Goal: Check status: Check status

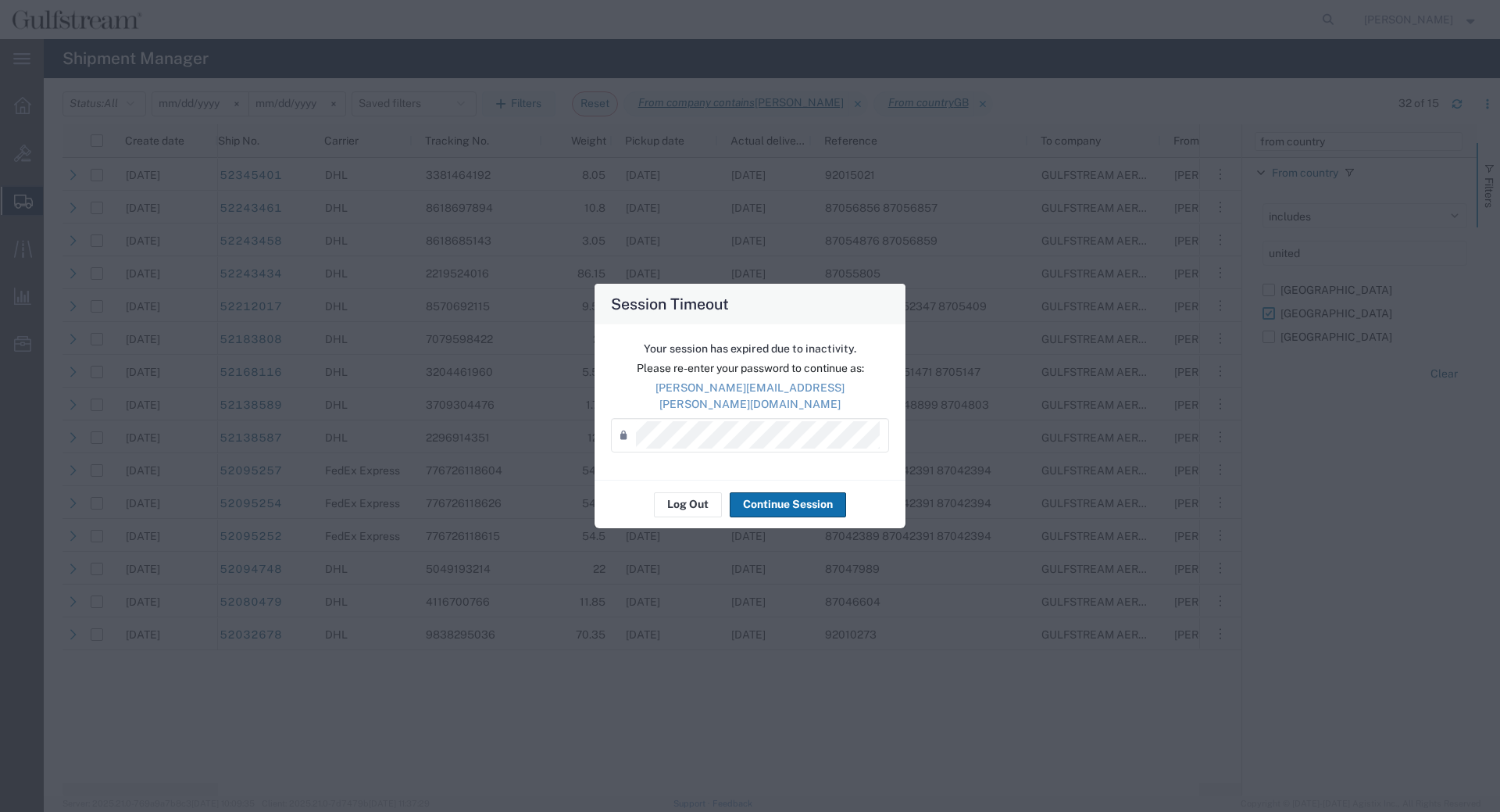
click at [802, 503] on button "Continue Session" at bounding box center [787, 504] width 116 height 25
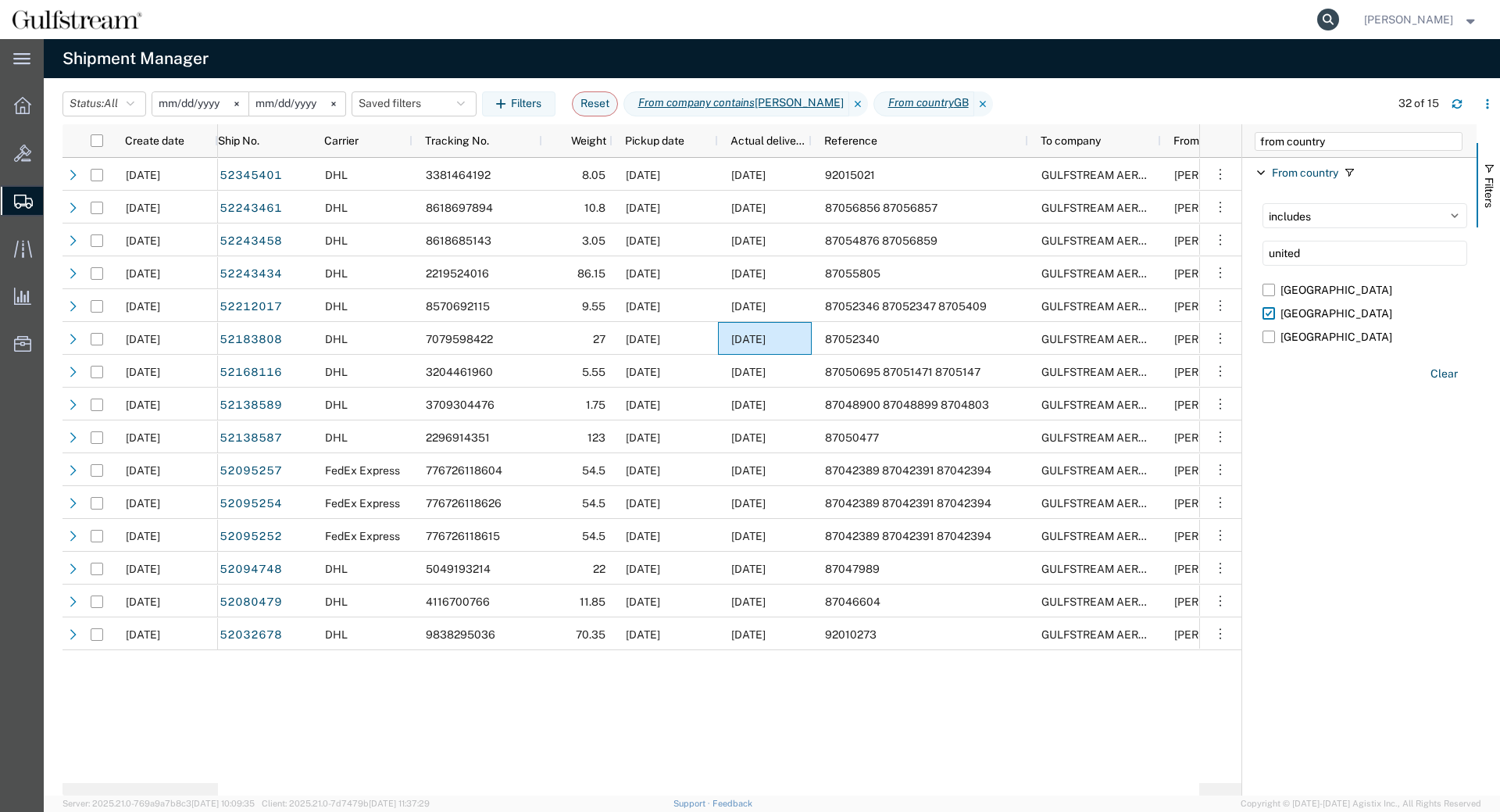
click at [1335, 21] on icon at bounding box center [1328, 20] width 22 height 22
click at [1227, 32] on input "search" at bounding box center [1079, 20] width 475 height 38
paste input "448622957033"
type input "448622957033"
click at [1342, 30] on form "448622957033" at bounding box center [1092, 19] width 500 height 39
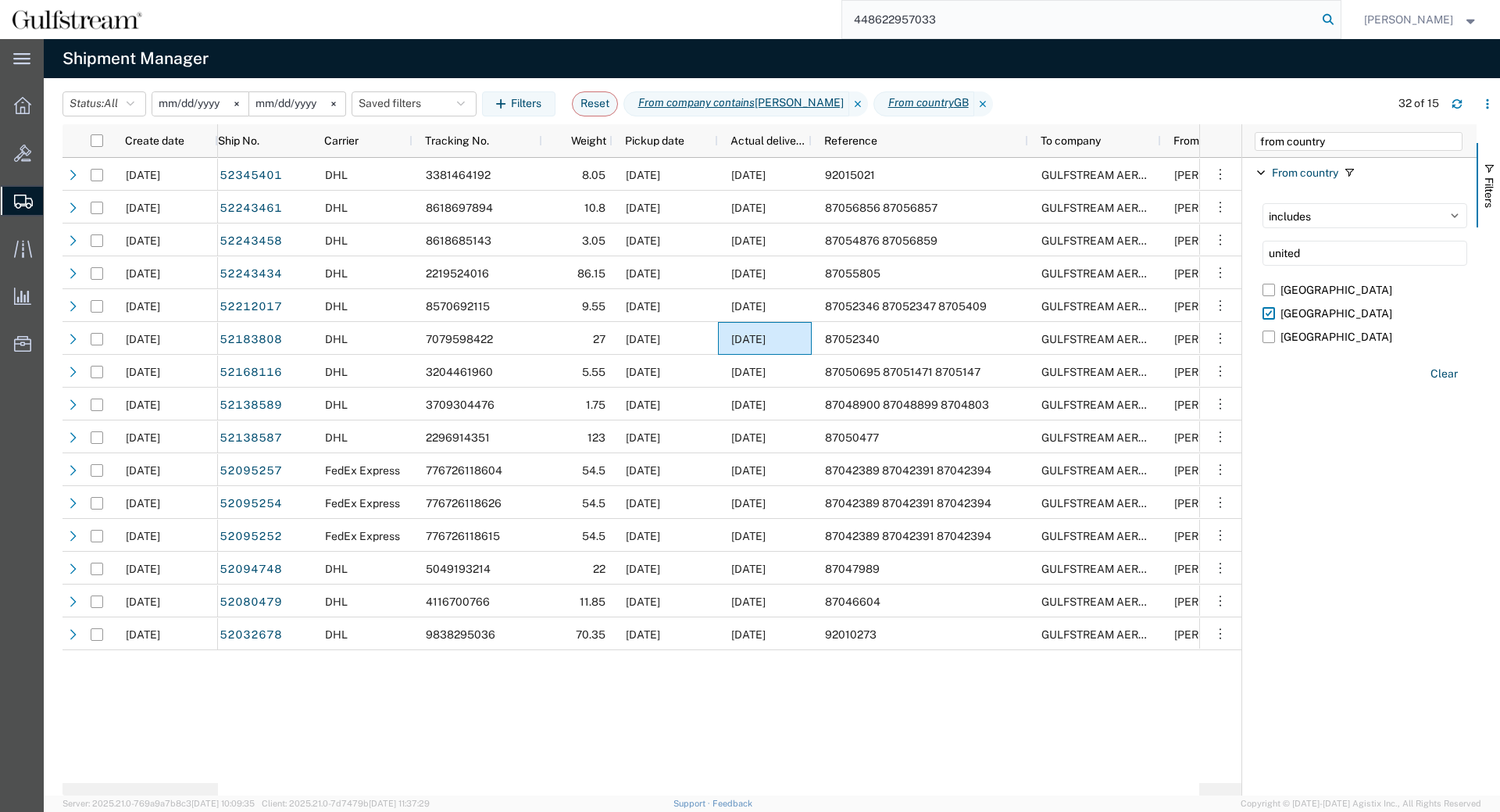
click at [1339, 26] on icon at bounding box center [1328, 20] width 22 height 22
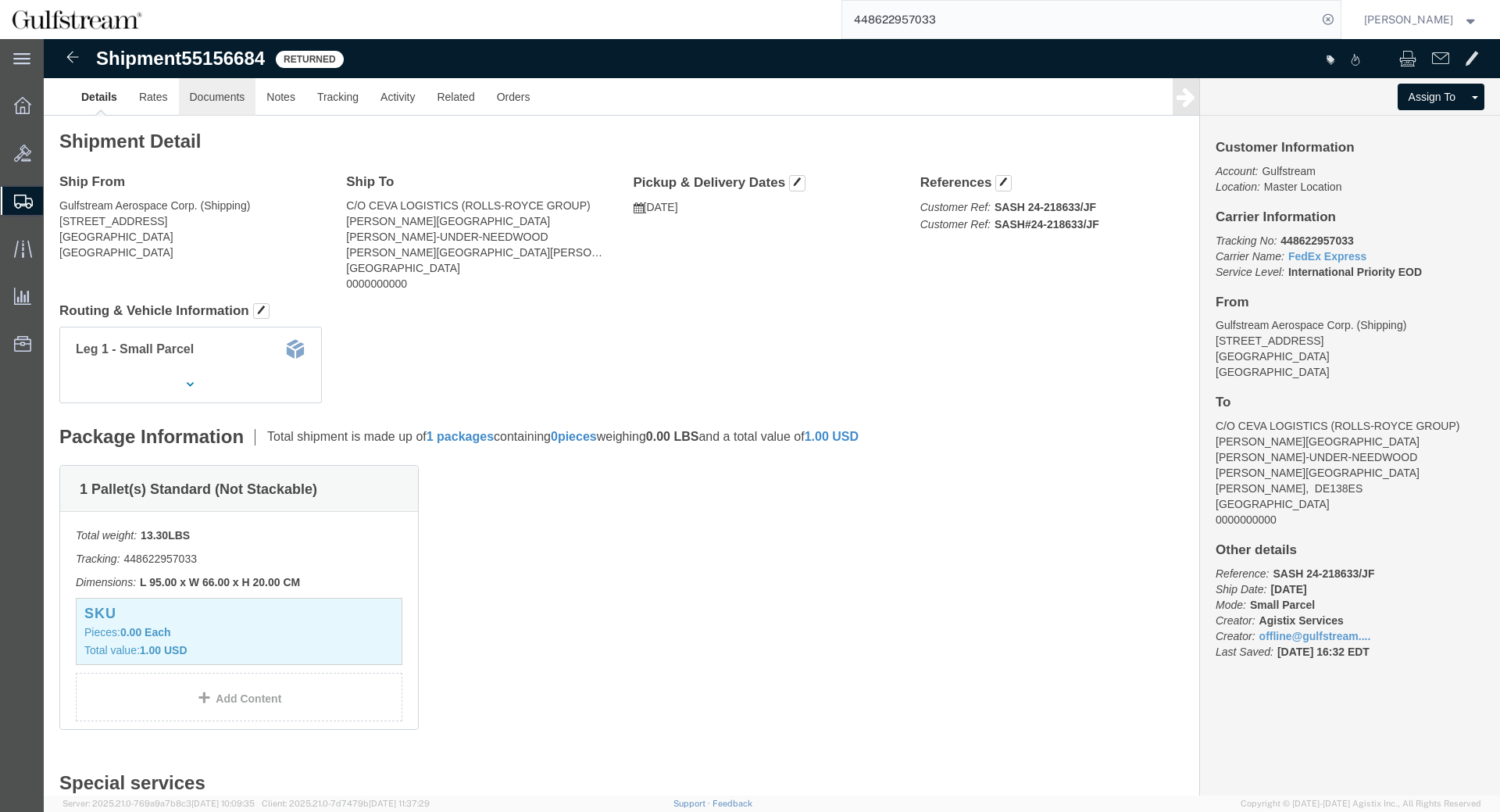
click link "Documents"
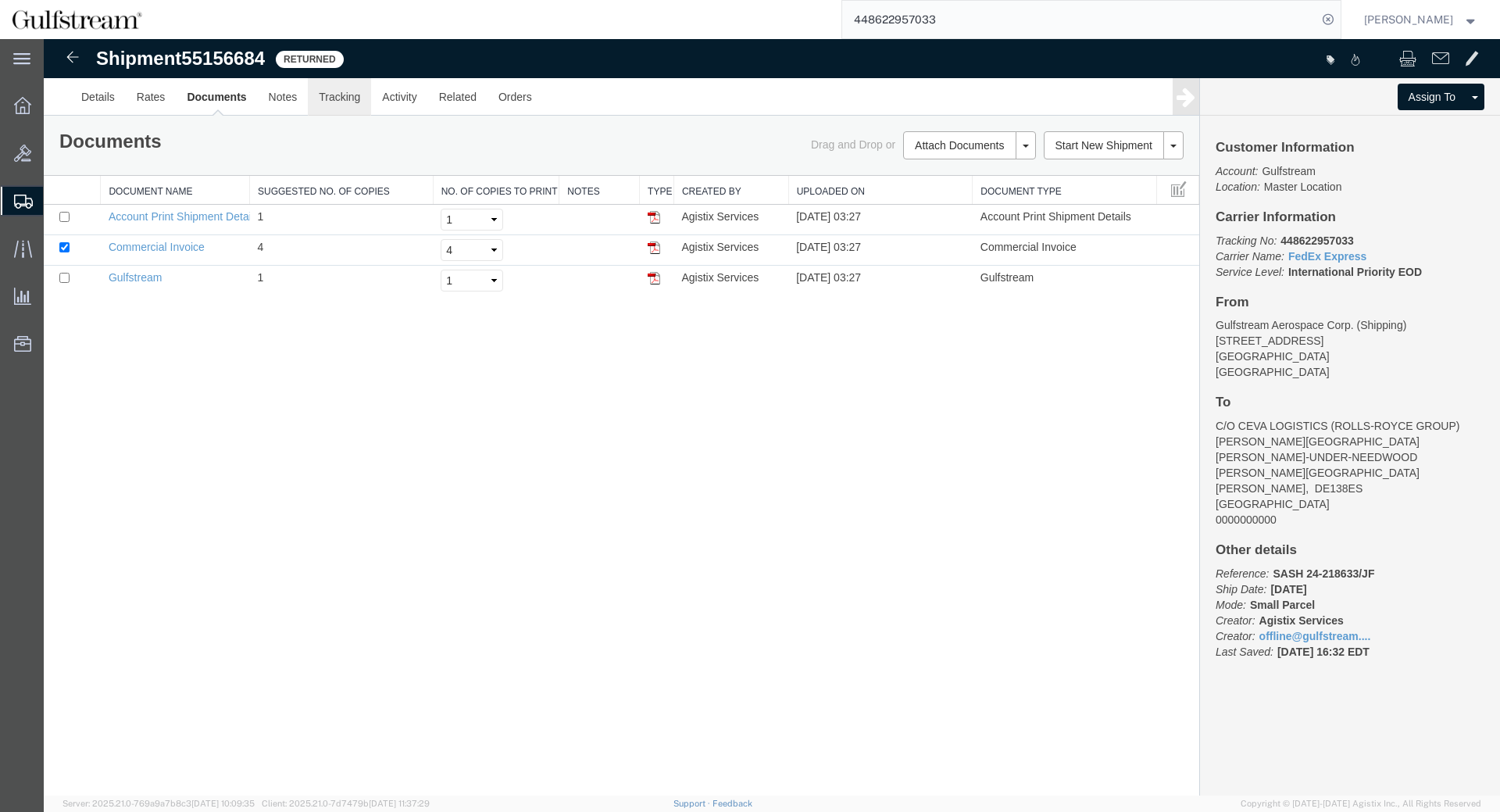
click at [325, 99] on link "Tracking" at bounding box center [339, 97] width 63 height 38
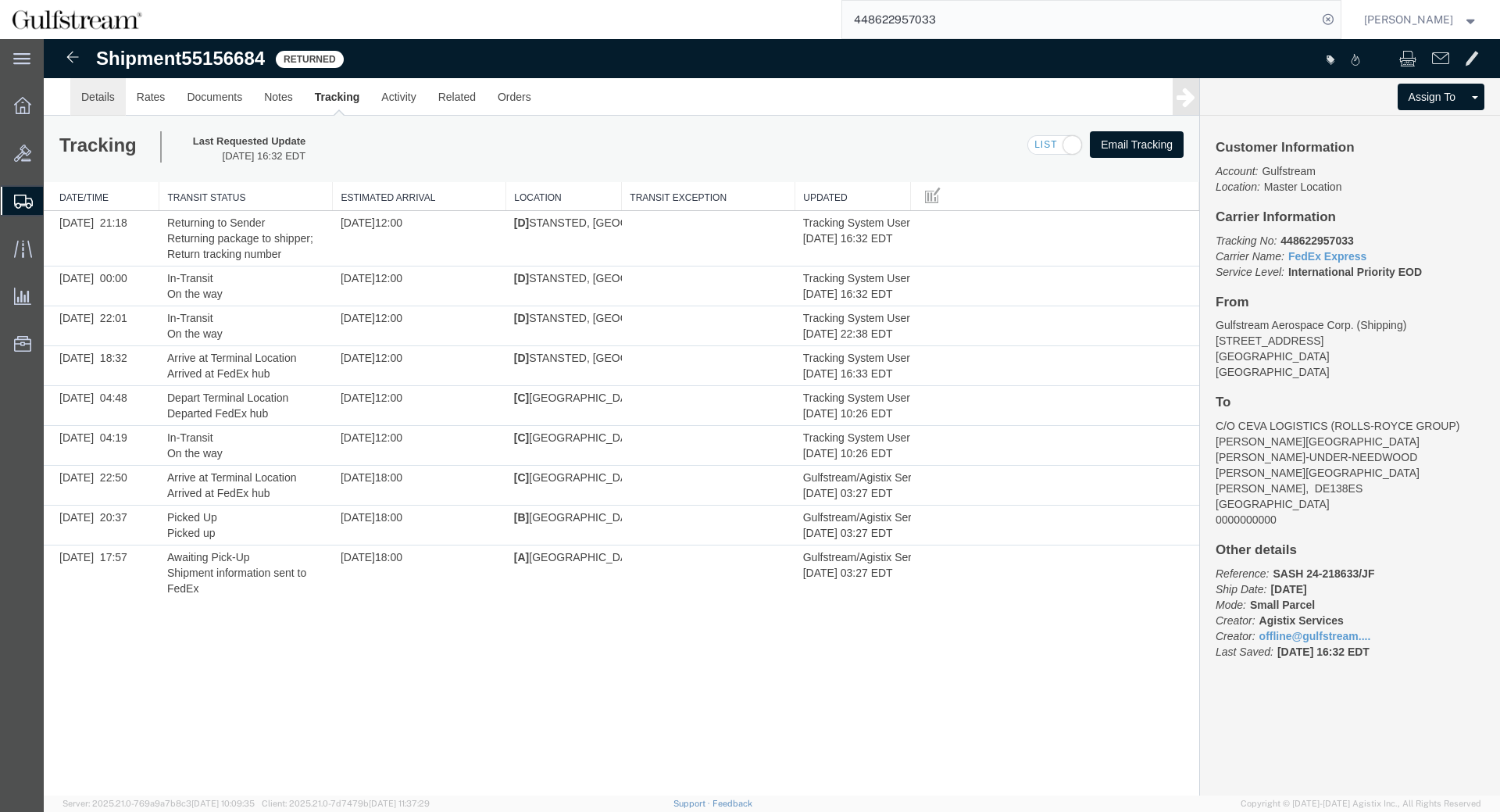
click at [94, 104] on link "Details" at bounding box center [98, 97] width 56 height 38
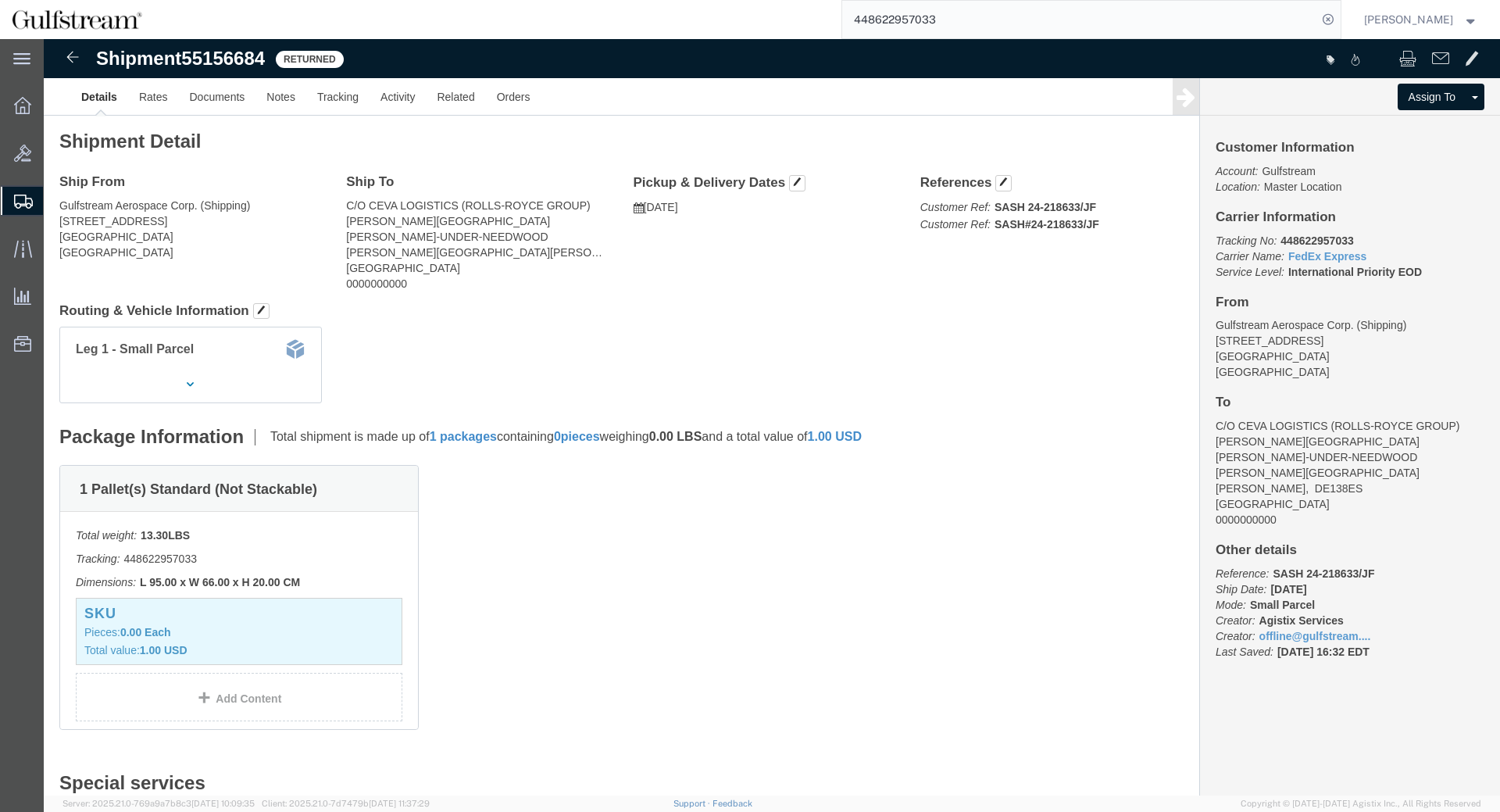
drag, startPoint x: 1170, startPoint y: 384, endPoint x: 1430, endPoint y: 388, distance: 260.0
click div "Customer Information Account: Gulfstream Location: Master Location Carrier Info…"
copy address "C/O CEVA LOGISTICS (ROLLS-ROYCE GROUP)"
drag, startPoint x: 417, startPoint y: 167, endPoint x: 549, endPoint y: 170, distance: 132.0
click address "C/O CEVA LOGISTICS (ROLLS-ROYCE GROUP) [PERSON_NAME][GEOGRAPHIC_DATA] [PERSON_N…"
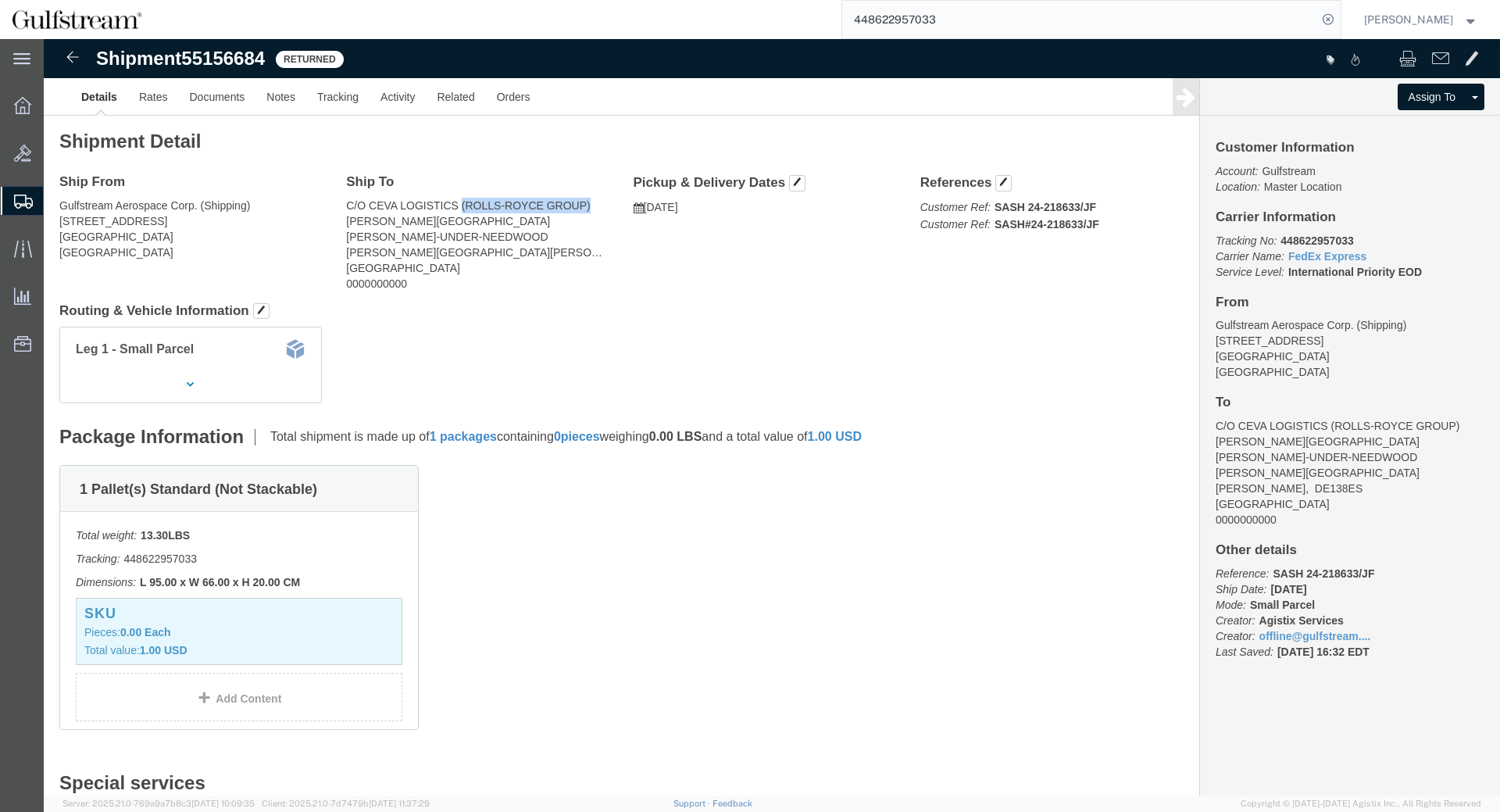
copy address "(ROLLS-ROYCE GROUP)"
click link "Documents"
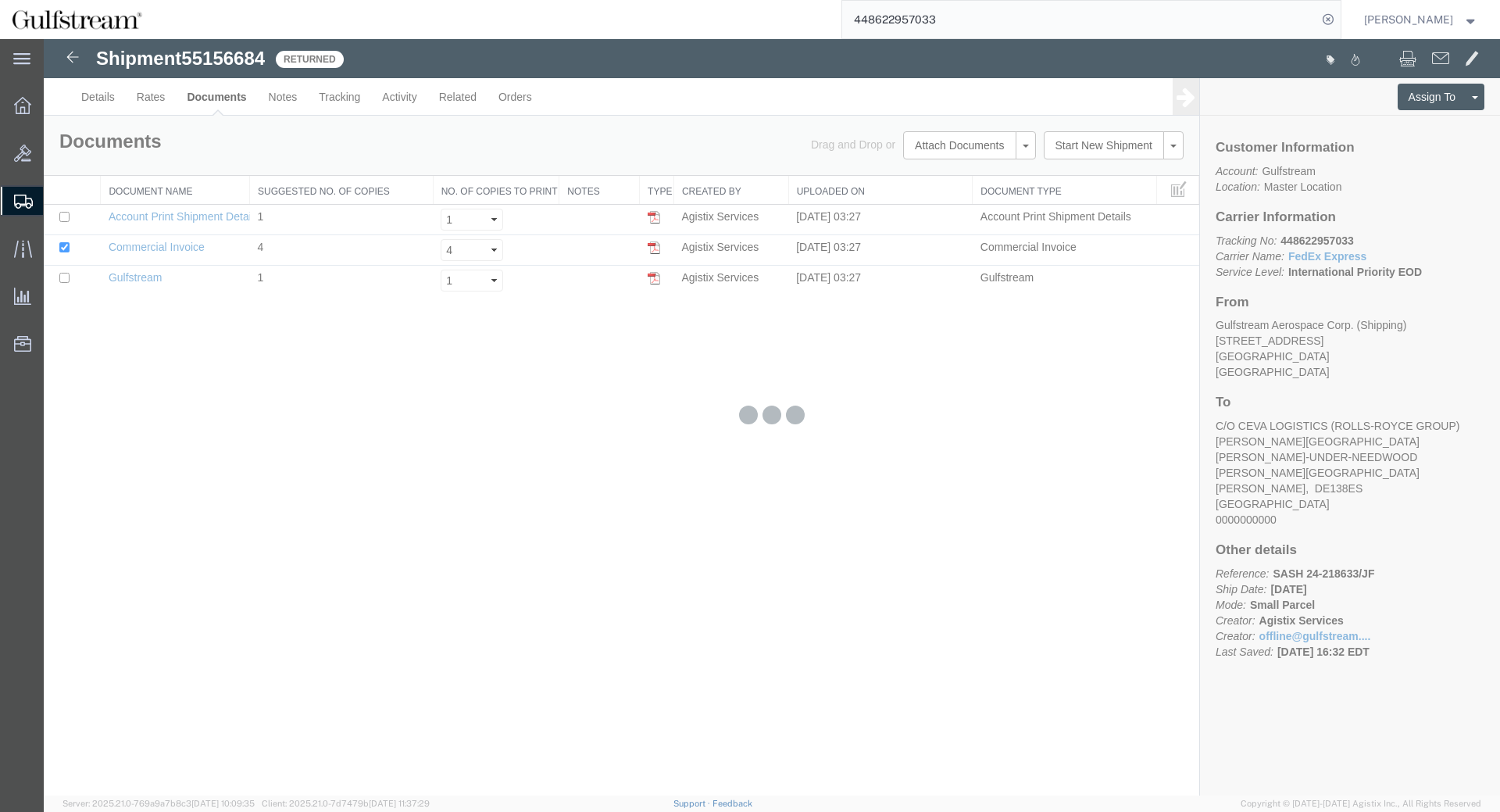
click at [97, 98] on body "Shipment 55156684 3 of 3 Returned Details Rates Documents Notes Tracking Activi…" at bounding box center [772, 390] width 1456 height 703
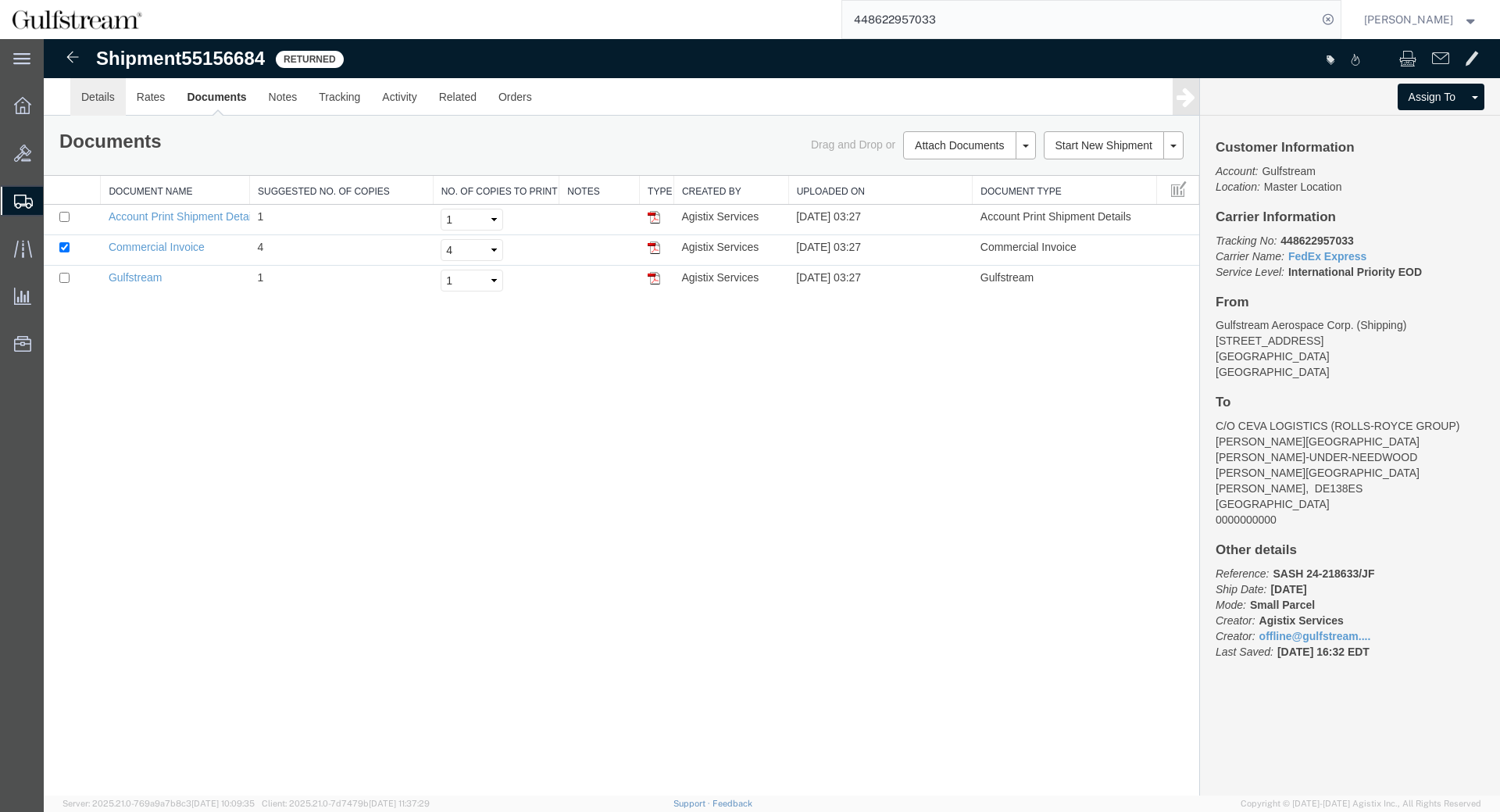
drag, startPoint x: 86, startPoint y: 98, endPoint x: 224, endPoint y: 120, distance: 139.7
click at [86, 98] on link "Details" at bounding box center [98, 97] width 56 height 38
